Goal: Submit feedback/report problem

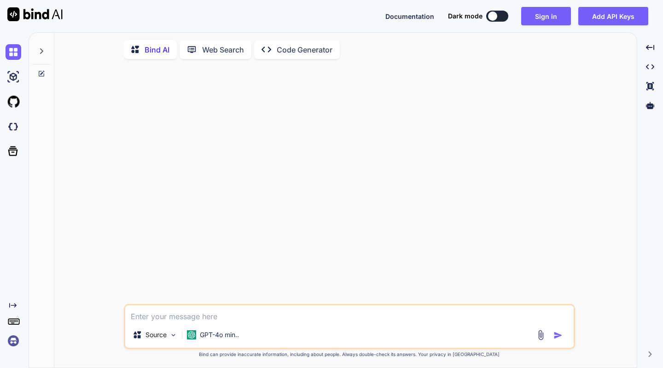
click at [164, 320] on textarea at bounding box center [349, 313] width 449 height 17
paste textarea "ERROR Warning: TypeError: Cannot read property 'filter' of undefined This error…"
type textarea "ERROR Warning: TypeError: Cannot read property 'filter' of undefined This error…"
type textarea "x"
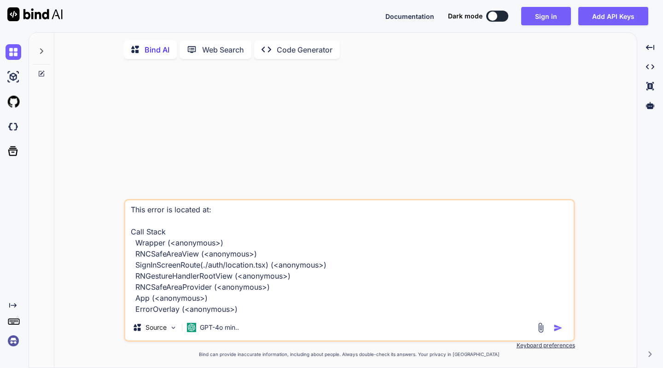
paste textarea "import tw from "@/lib/tailwind"; import Button from "@/src/components/Button"; …"
type textarea "ERROR Warning: TypeError: Cannot read property 'filter' of undefined This error…"
type textarea "x"
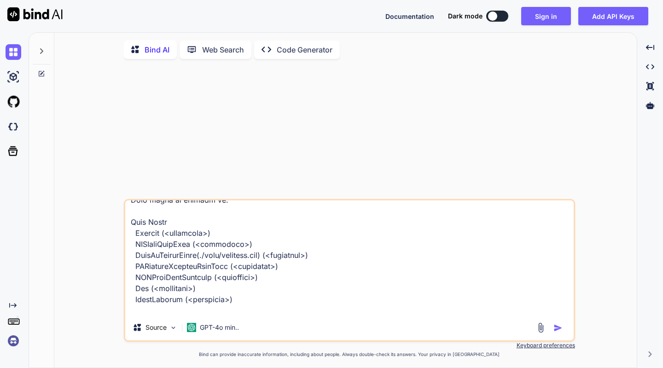
scroll to position [4666, 0]
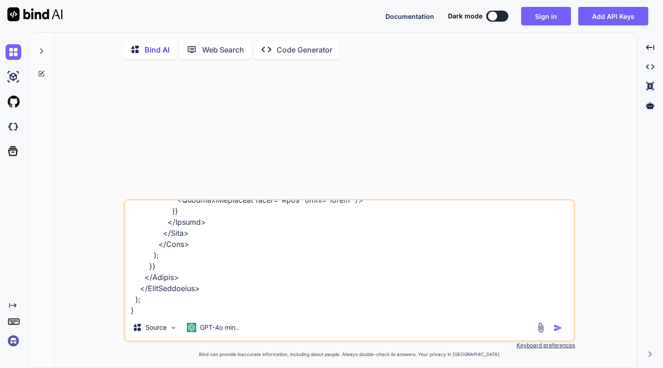
click at [159, 315] on textarea at bounding box center [349, 257] width 449 height 114
type textarea "ERROR Warning: TypeError: Cannot read property 'filter' of undefined This error…"
